Goal: Task Accomplishment & Management: Manage account settings

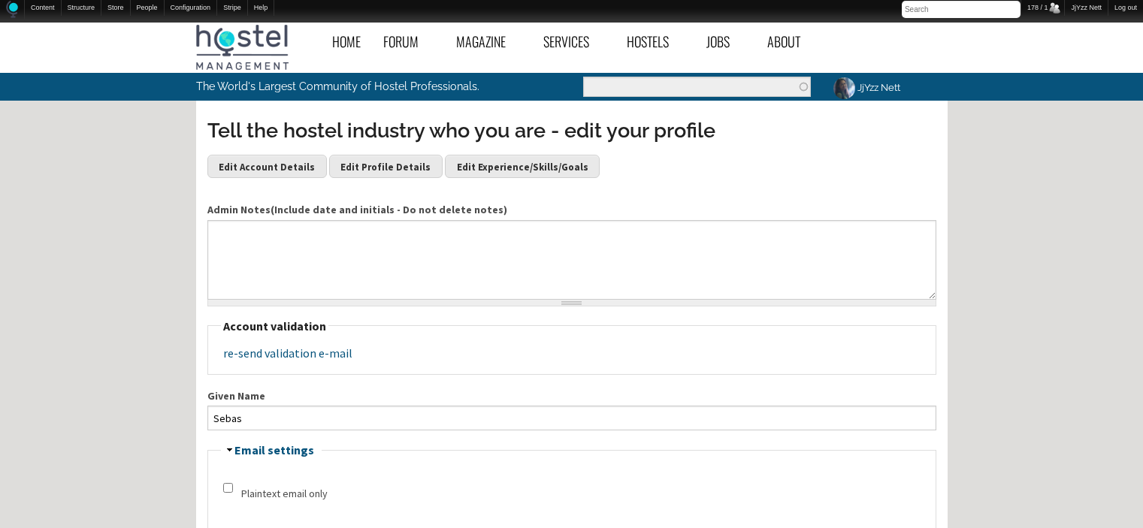
scroll to position [372, 0]
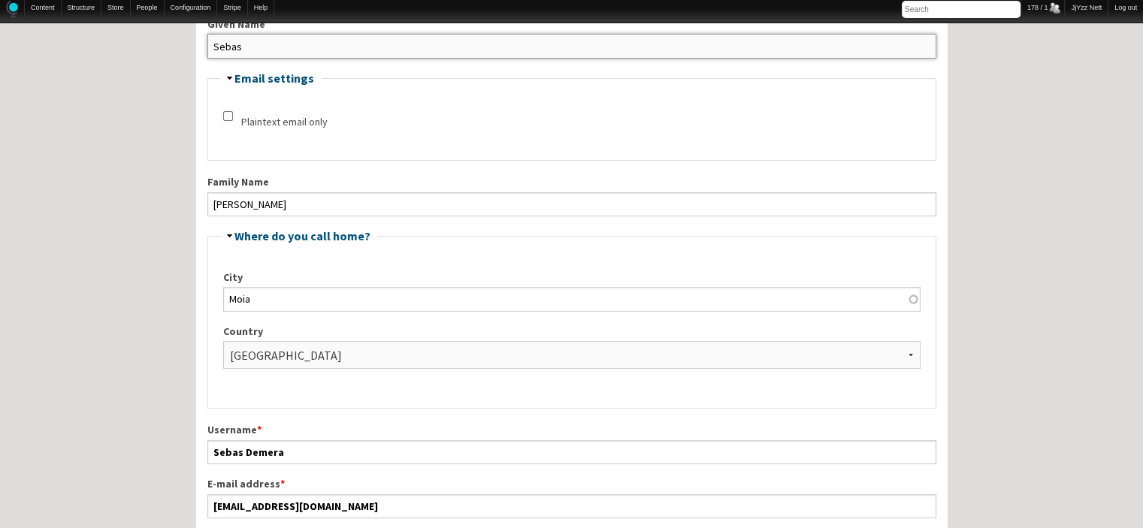
drag, startPoint x: 256, startPoint y: 47, endPoint x: 171, endPoint y: 47, distance: 85.6
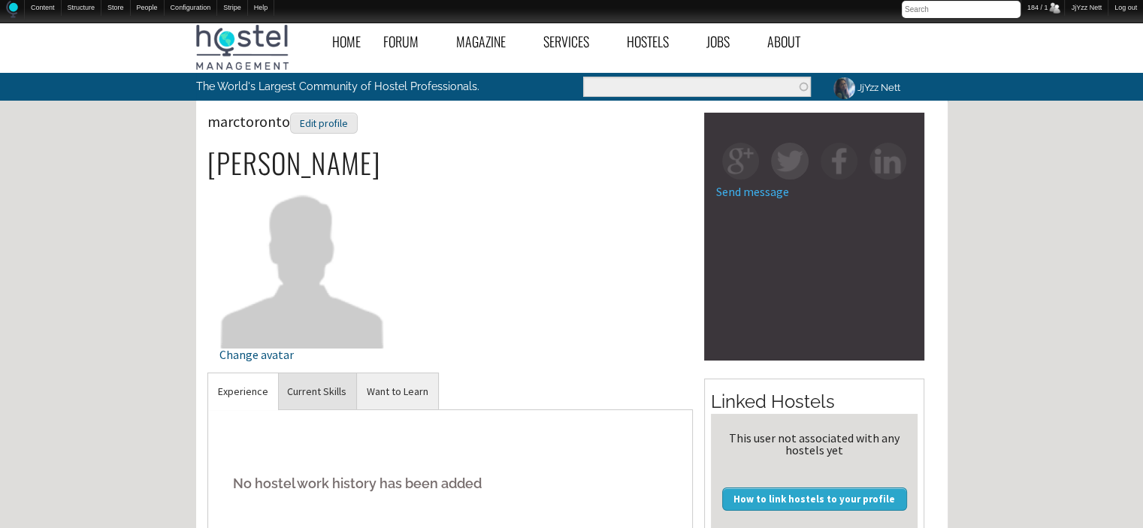
click at [316, 387] on link "Current Skills" at bounding box center [316, 391] width 79 height 37
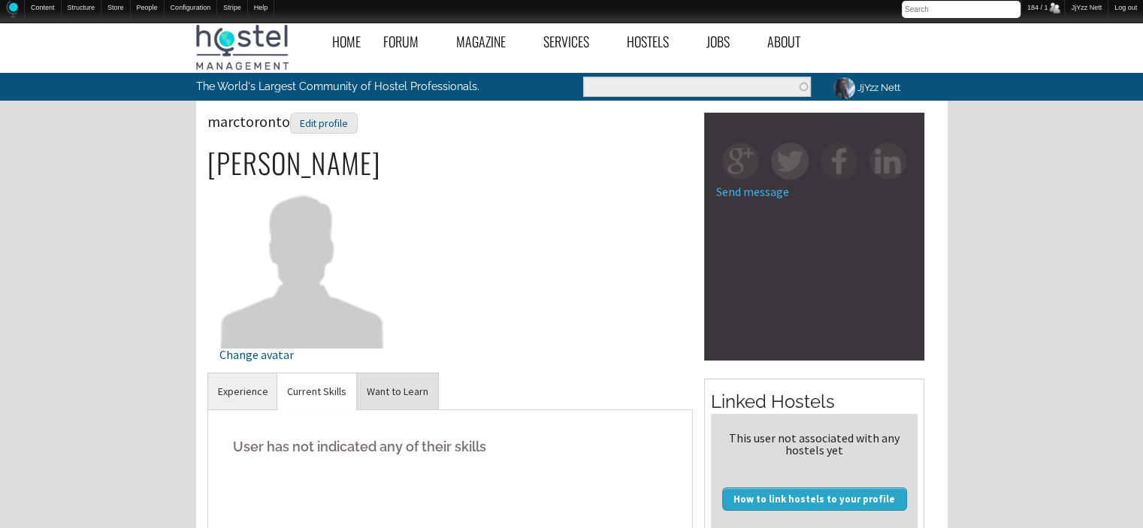
click at [389, 392] on link "Want to Learn" at bounding box center [397, 391] width 81 height 37
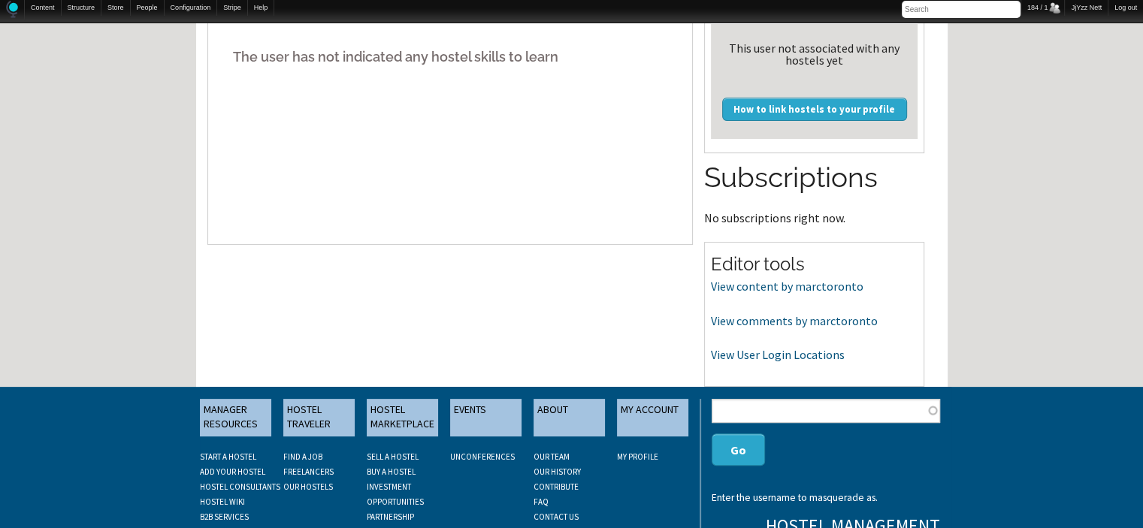
scroll to position [391, 0]
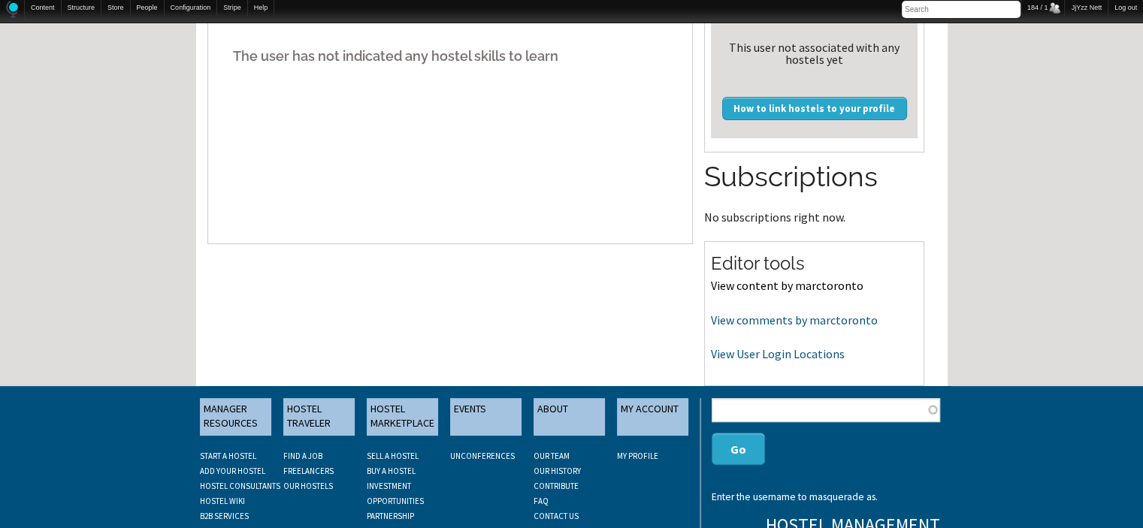
click at [750, 285] on link "View content by marctoronto" at bounding box center [787, 285] width 152 height 15
click at [758, 325] on link "View comments by marctoronto" at bounding box center [794, 319] width 167 height 15
click at [740, 357] on link "View User Login Locations" at bounding box center [778, 353] width 134 height 15
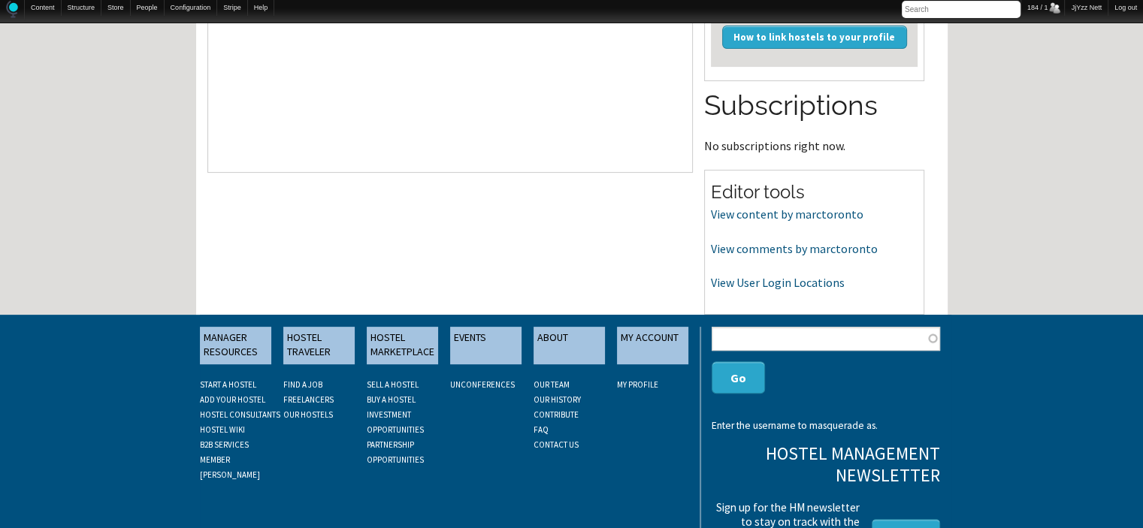
scroll to position [0, 0]
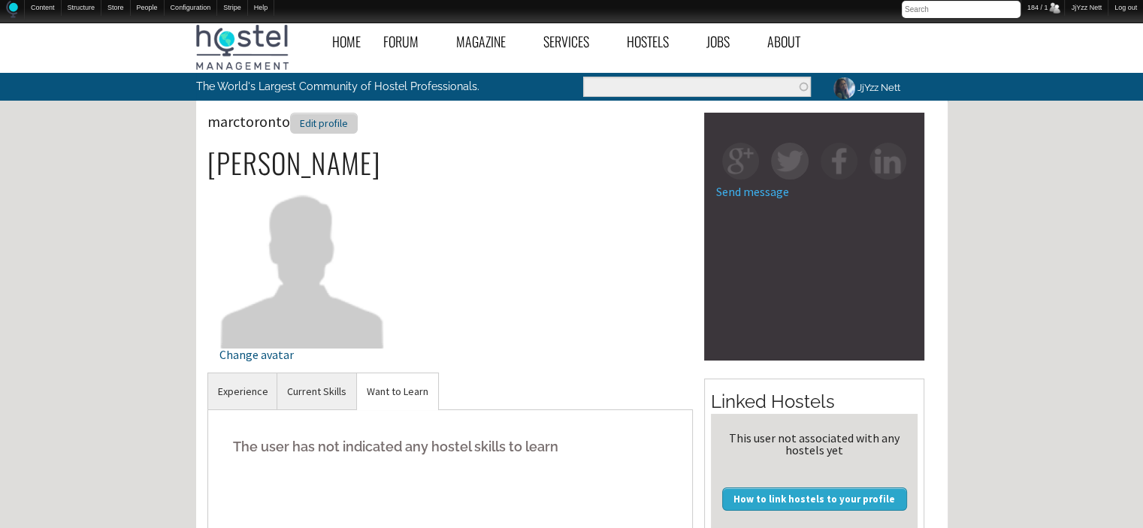
click at [307, 123] on div "Edit profile" at bounding box center [324, 124] width 68 height 22
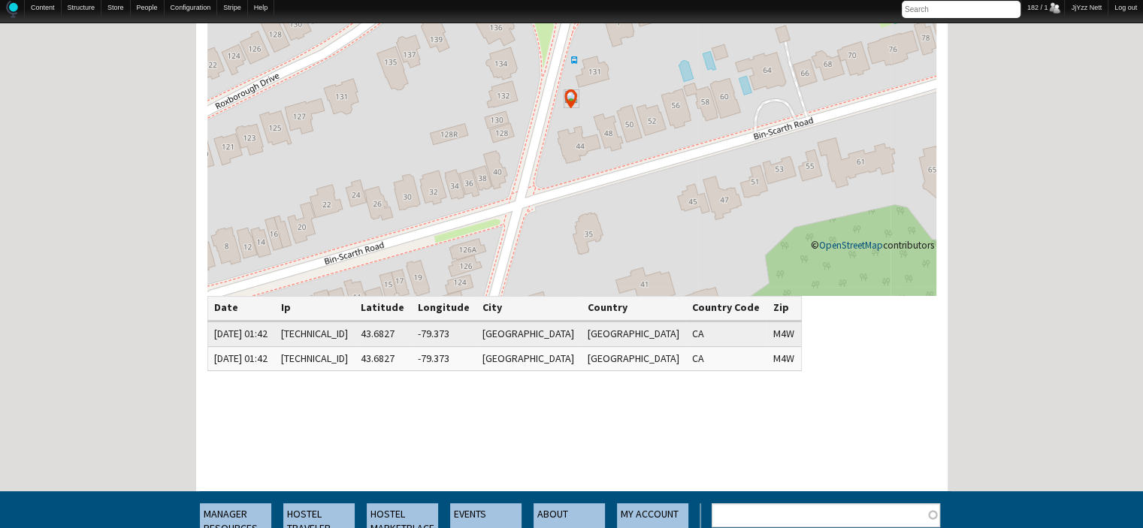
scroll to position [300, 0]
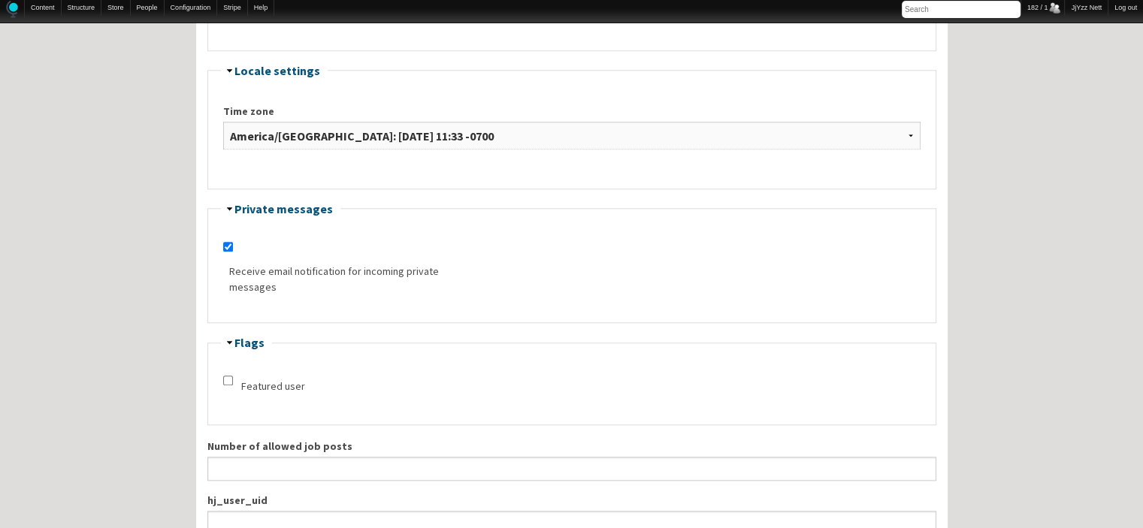
scroll to position [924, 0]
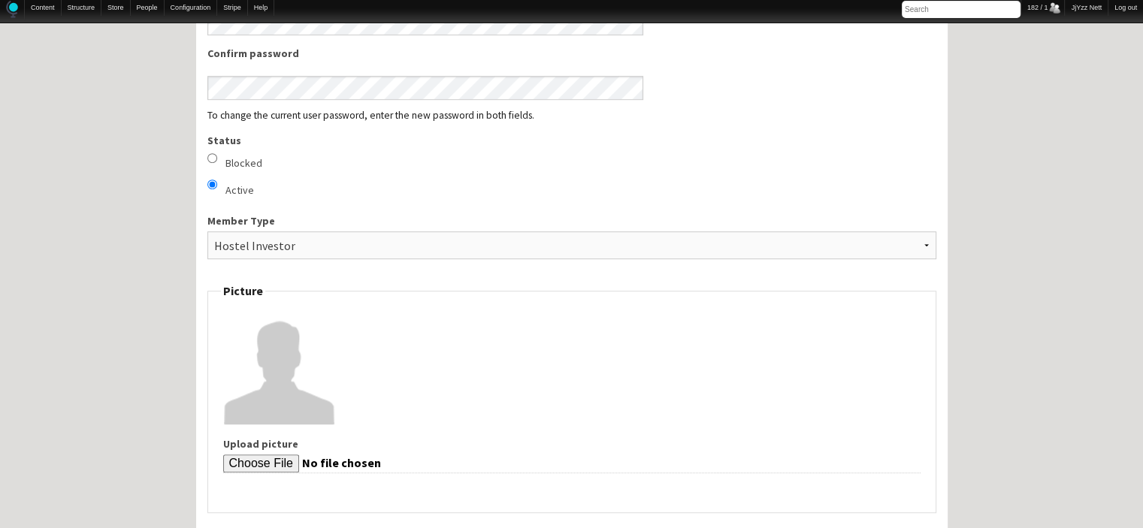
click at [247, 158] on label "Blocked" at bounding box center [243, 163] width 37 height 16
click at [217, 158] on input "Blocked" at bounding box center [212, 158] width 10 height 10
radio input "true"
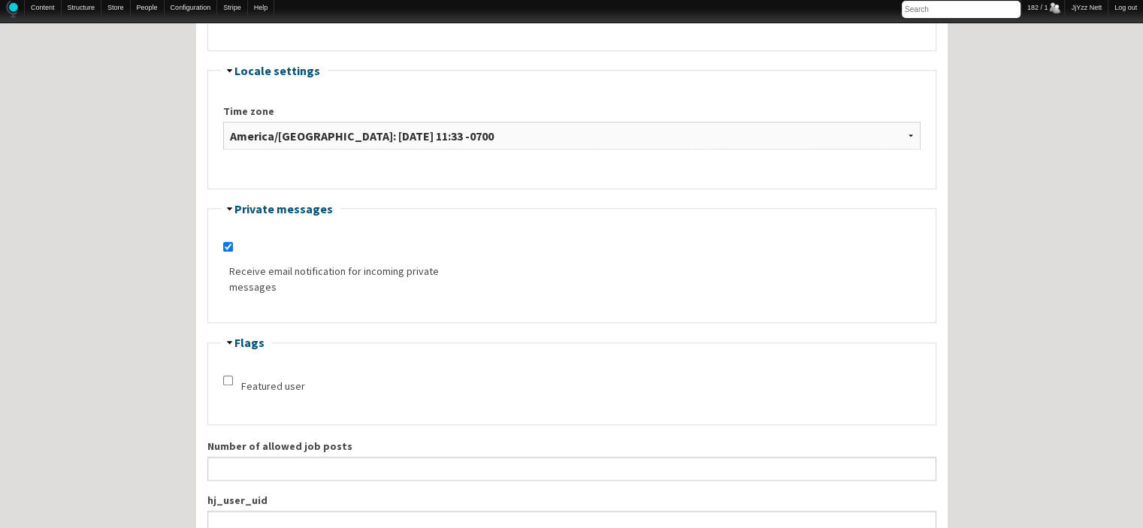
scroll to position [1848, 0]
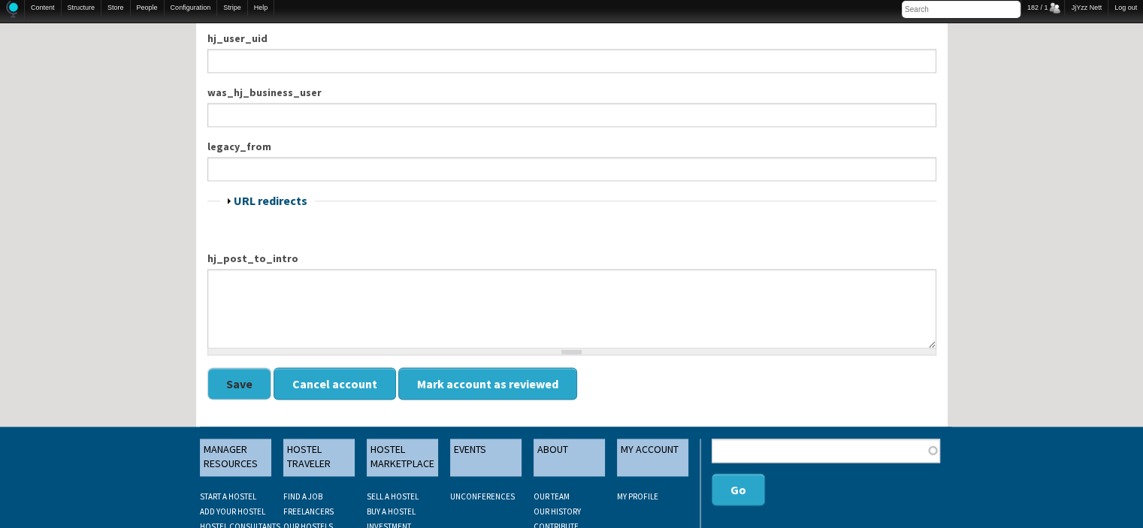
click at [225, 377] on button "Save" at bounding box center [239, 383] width 64 height 32
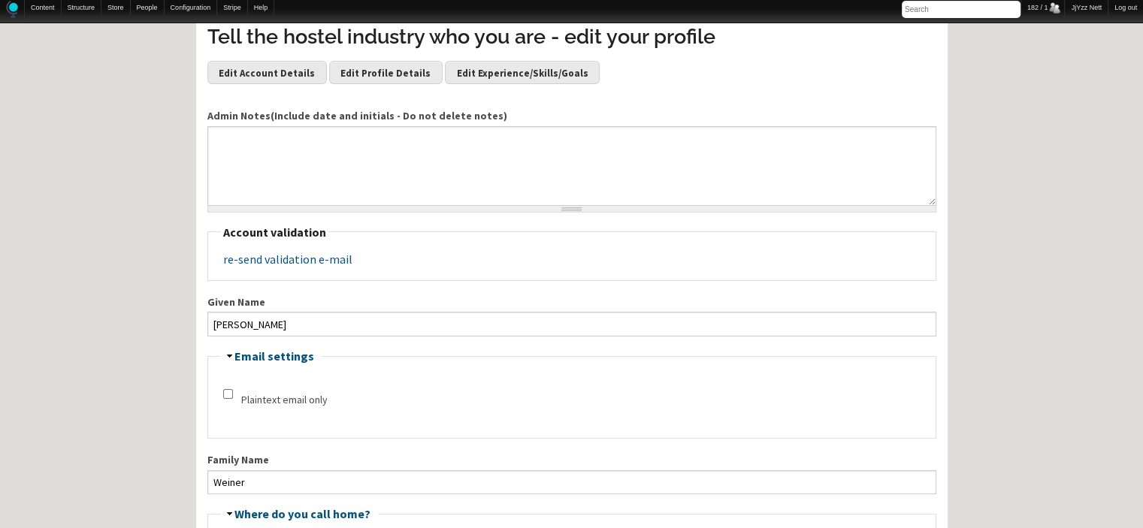
scroll to position [70, 0]
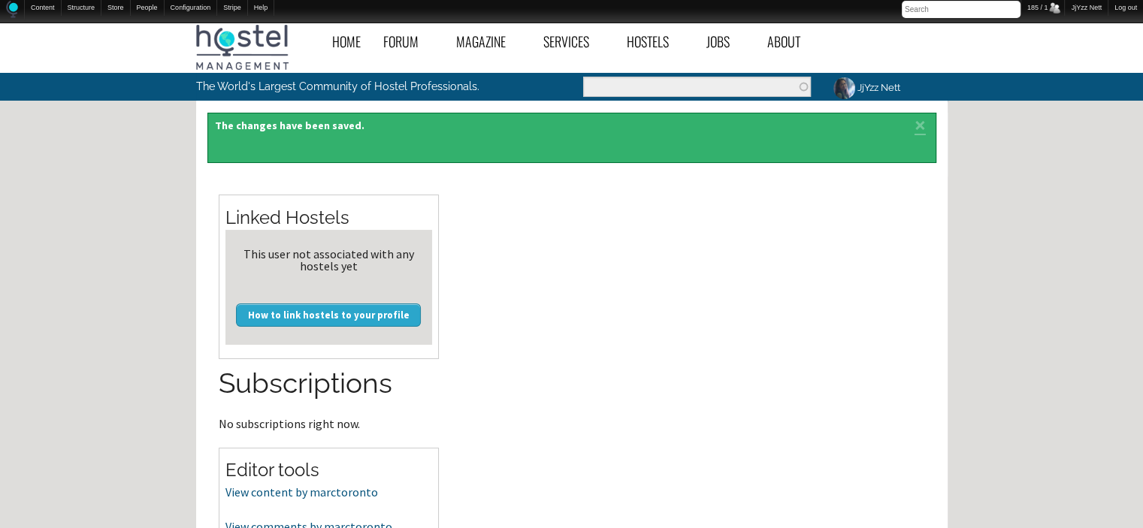
click at [225, 377] on h2 "Subscriptions" at bounding box center [329, 383] width 220 height 39
